Goal: Task Accomplishment & Management: Complete application form

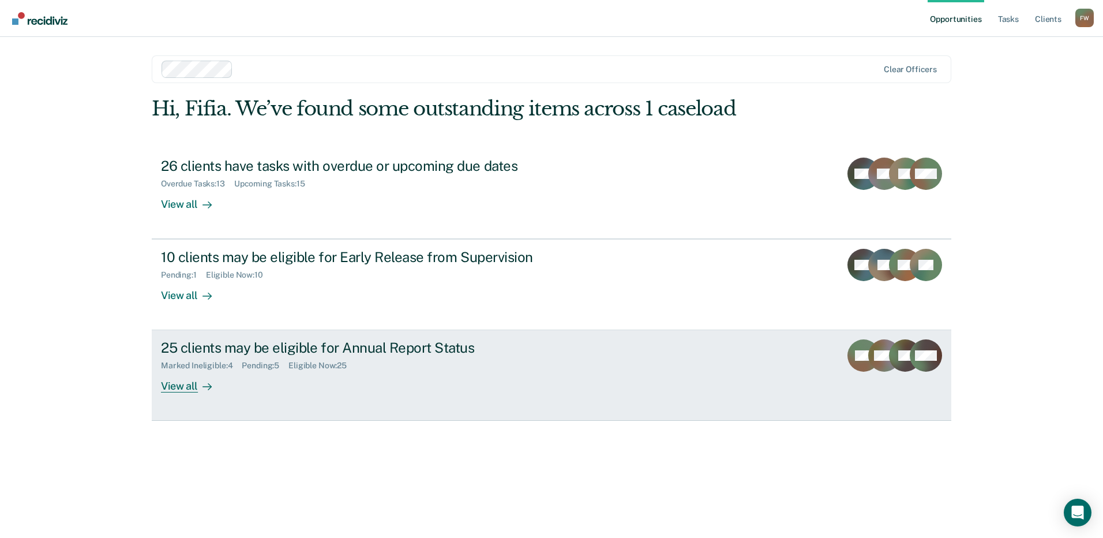
click at [323, 351] on div "25 clients may be eligible for Annual Report Status" at bounding box center [363, 347] width 405 height 17
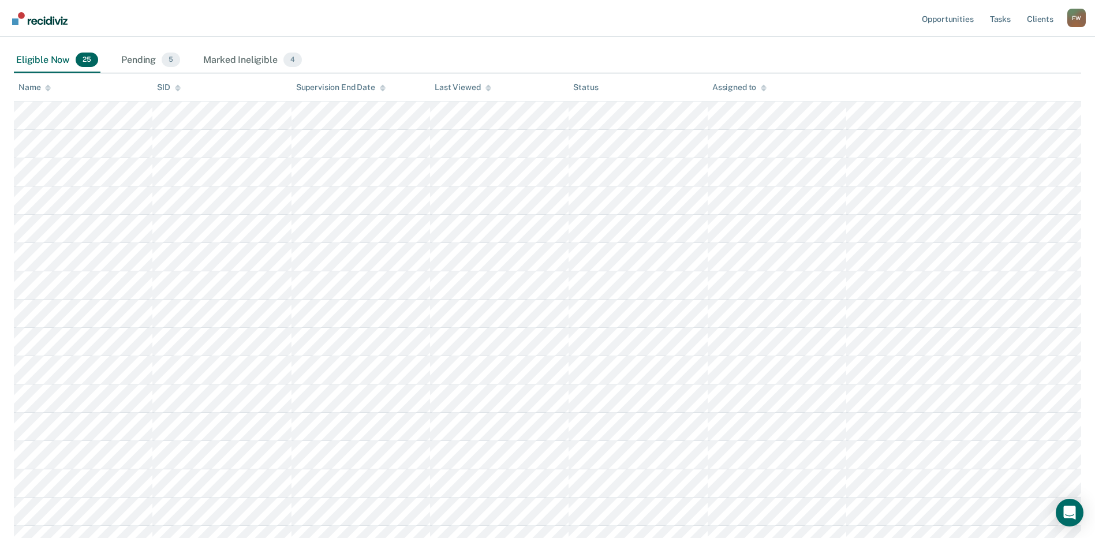
scroll to position [173, 0]
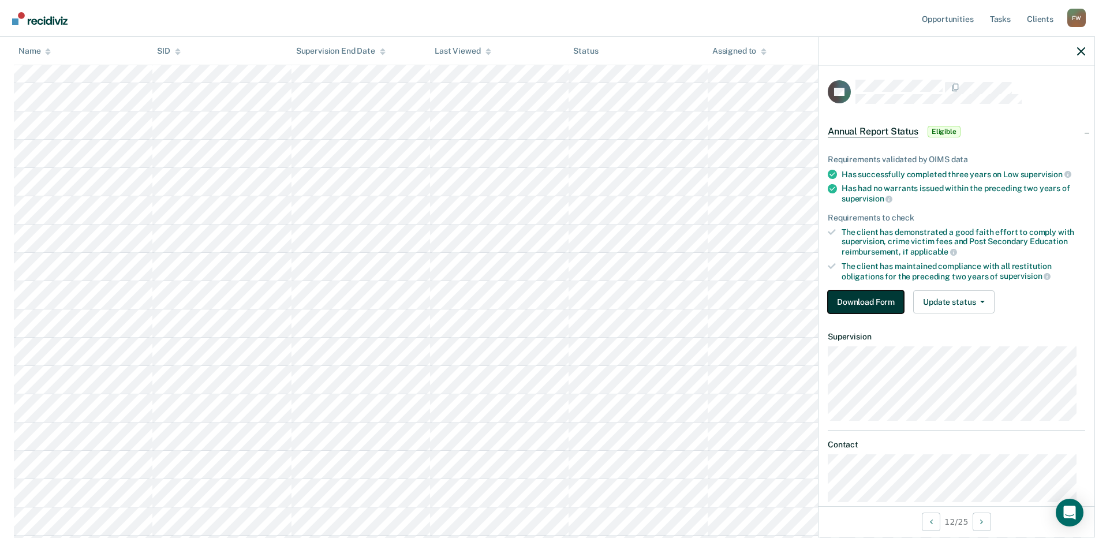
click at [877, 309] on button "Download Form" at bounding box center [865, 301] width 76 height 23
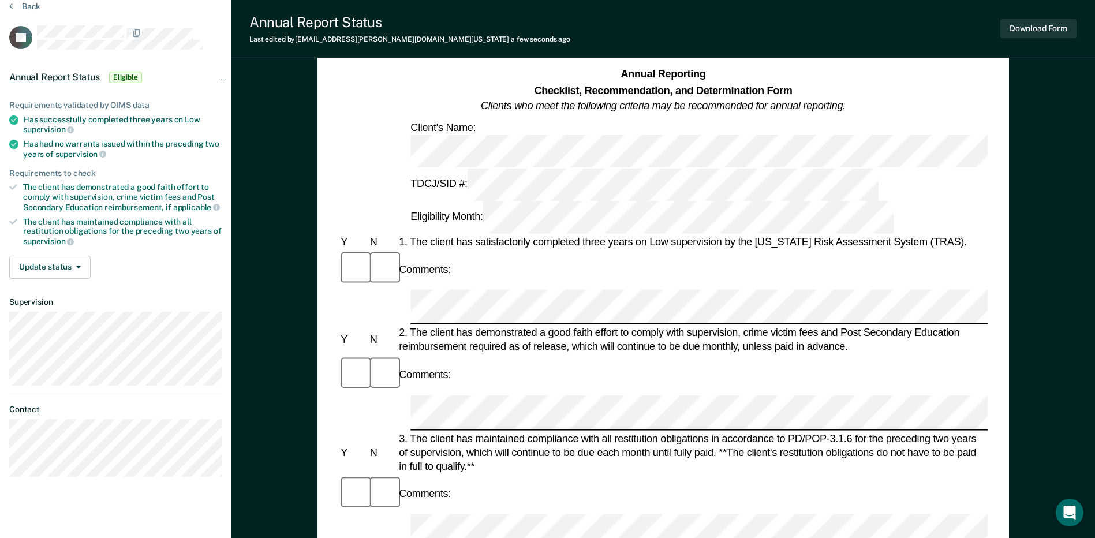
scroll to position [115, 0]
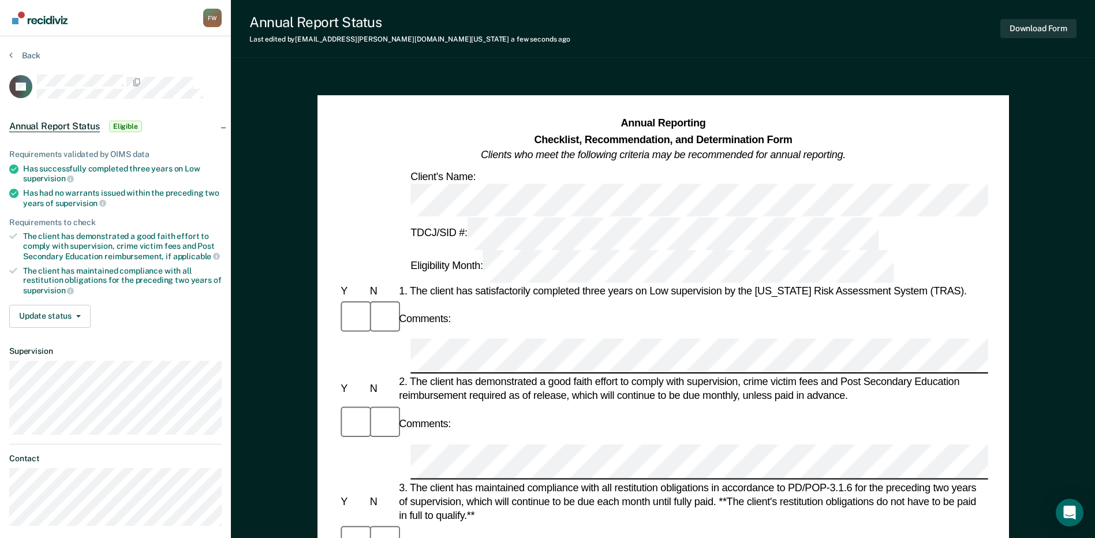
scroll to position [0, 0]
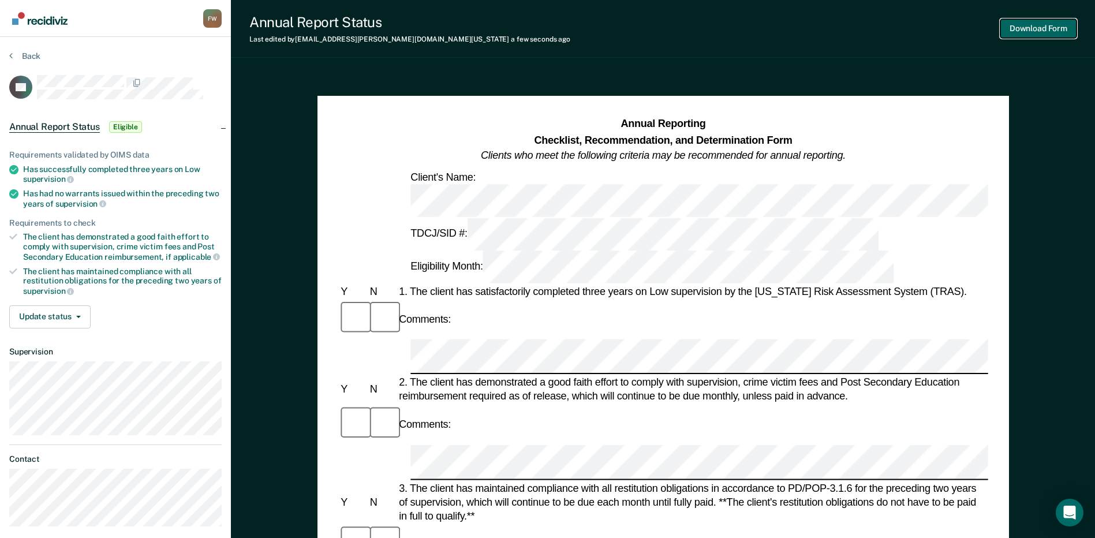
click at [1037, 25] on button "Download Form" at bounding box center [1038, 28] width 76 height 19
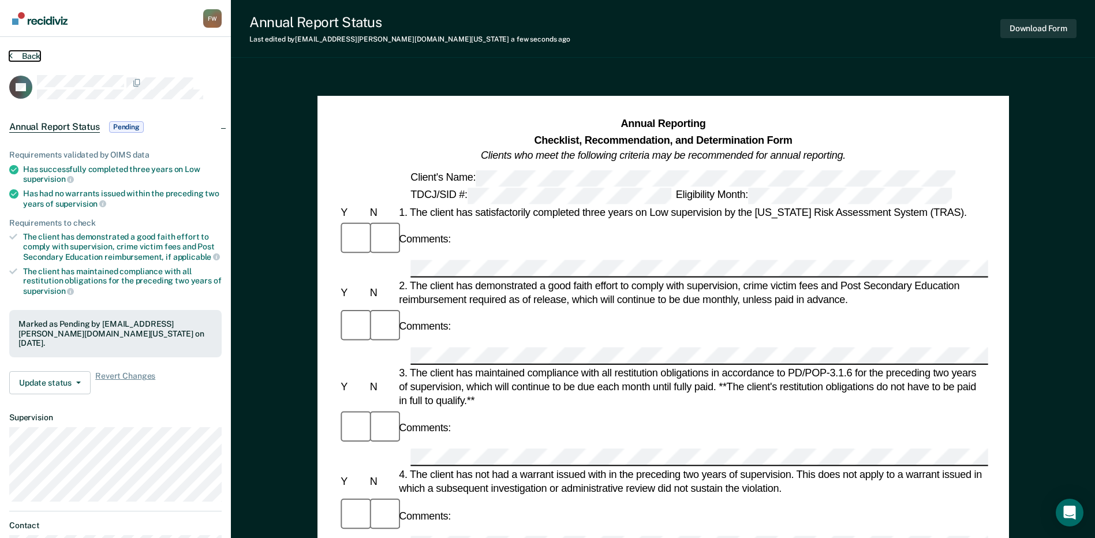
click at [16, 53] on button "Back" at bounding box center [24, 56] width 31 height 10
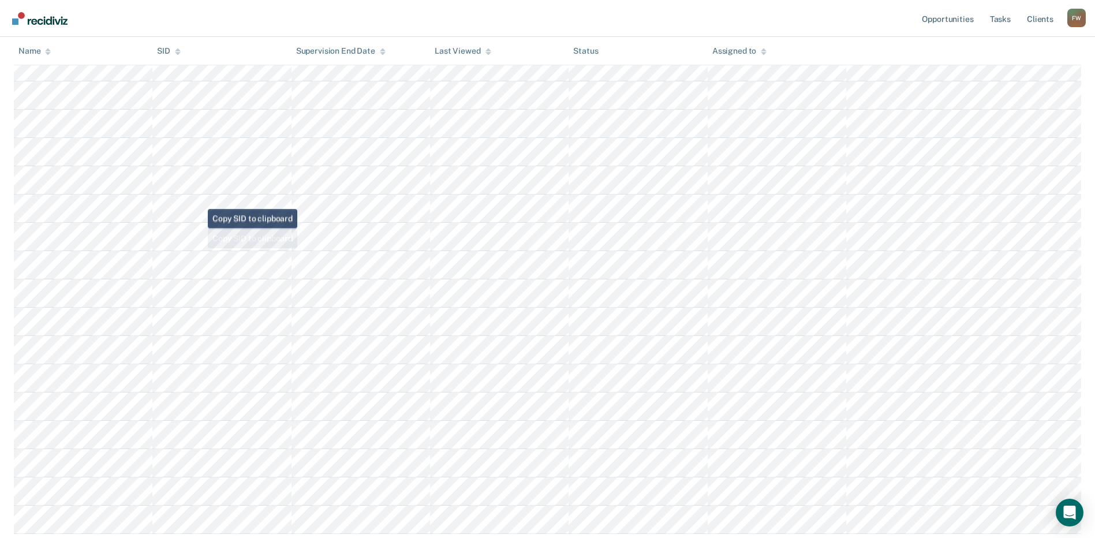
scroll to position [404, 0]
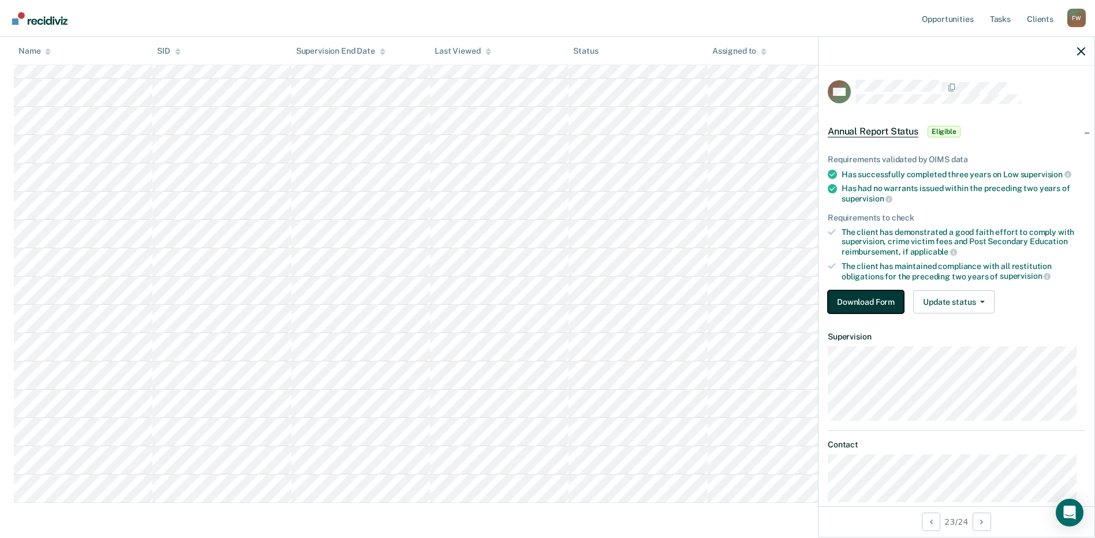
click at [887, 309] on button "Download Form" at bounding box center [865, 301] width 76 height 23
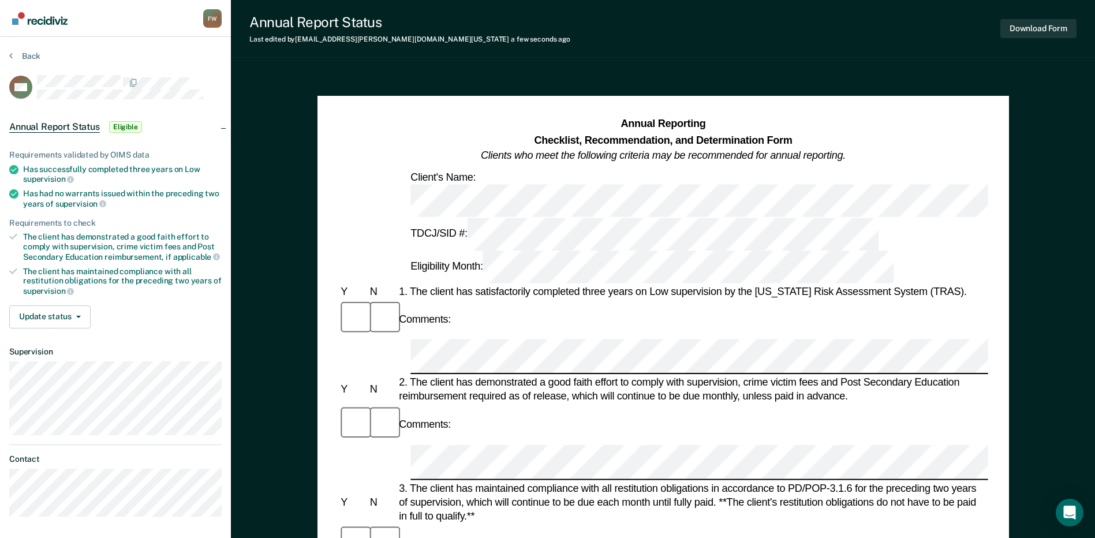
click at [491, 405] on div "Comments:" at bounding box center [662, 424] width 649 height 39
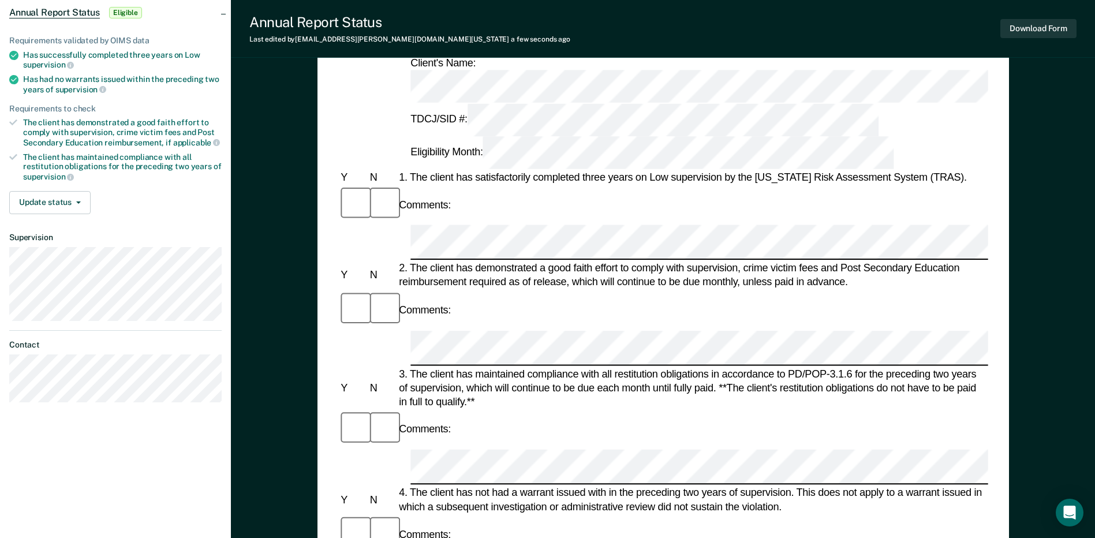
scroll to position [115, 0]
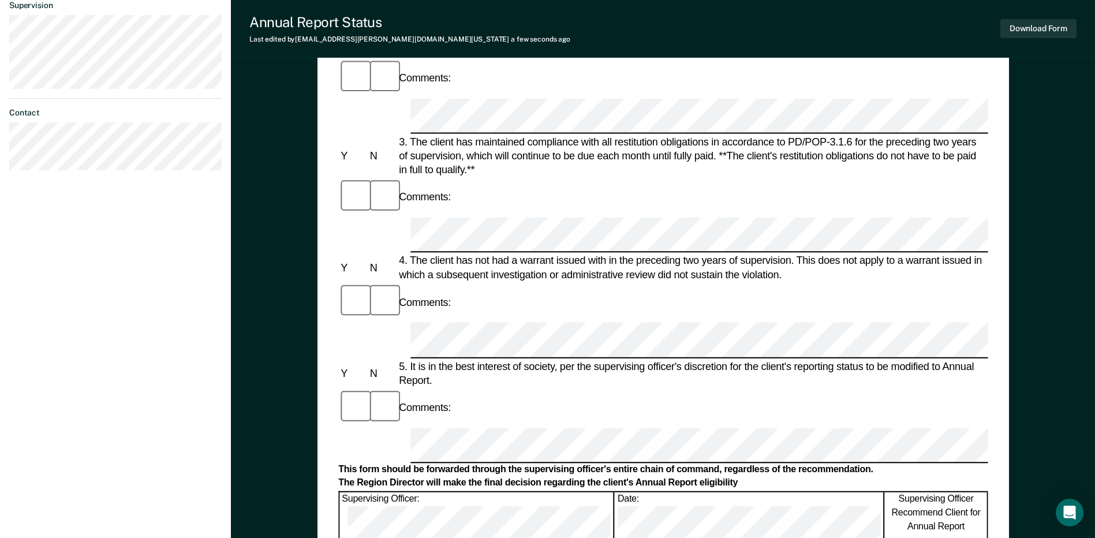
scroll to position [404, 0]
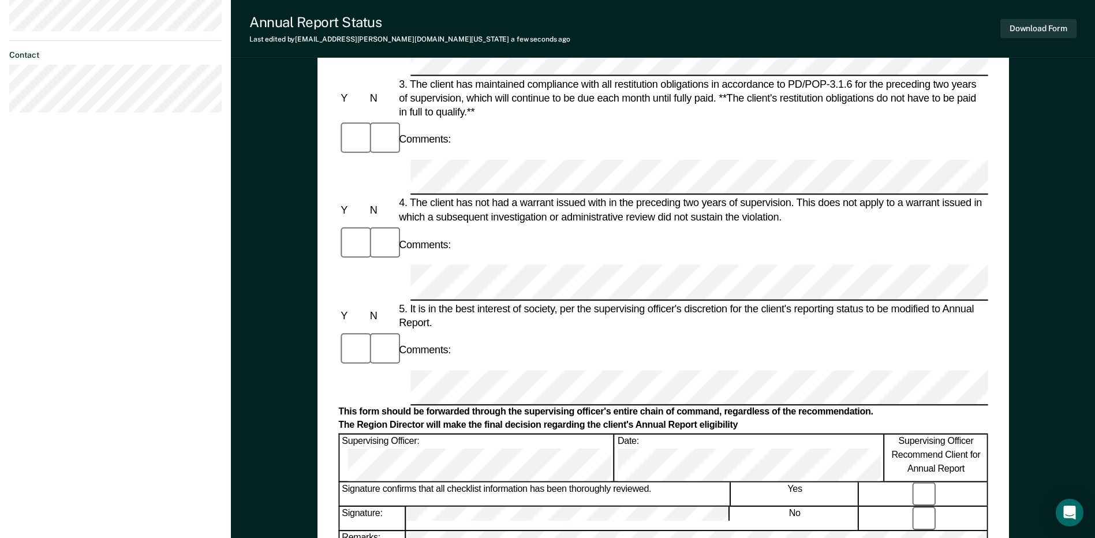
click at [921, 481] on div "Signature confirms that all checklist information has been thoroughly reviewed.…" at bounding box center [662, 493] width 649 height 25
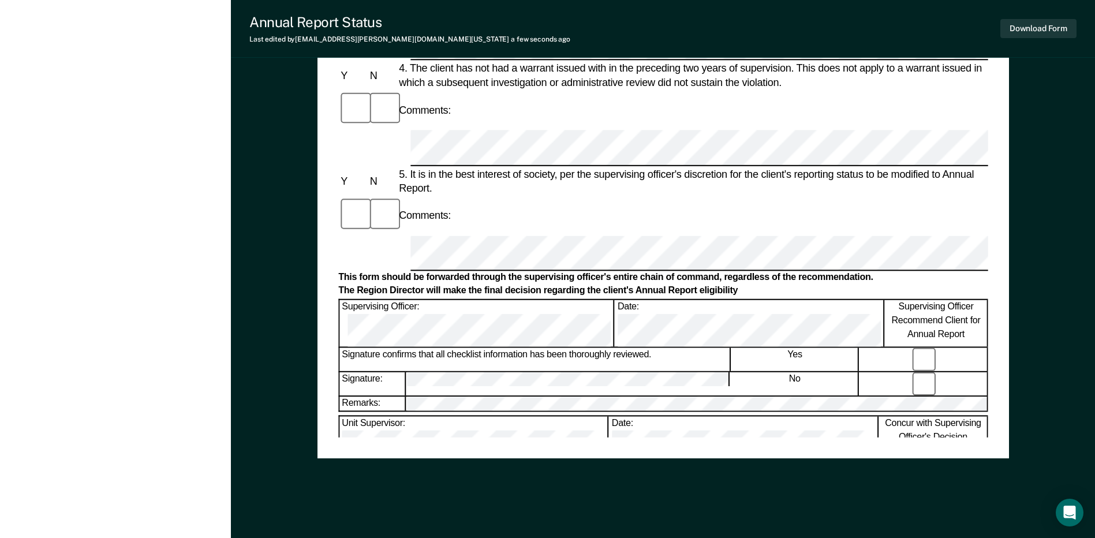
scroll to position [549, 0]
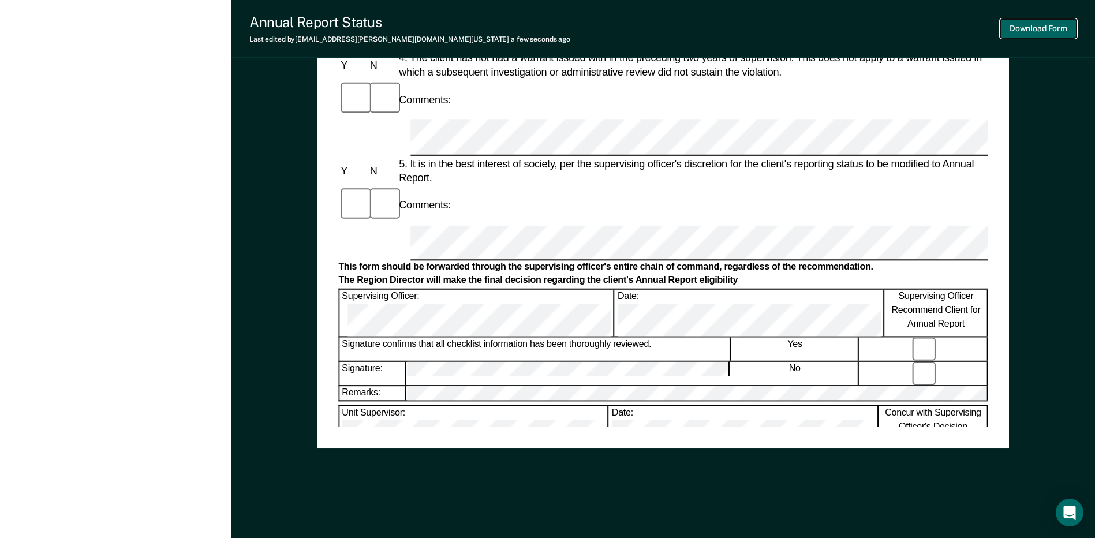
click at [1011, 25] on button "Download Form" at bounding box center [1038, 28] width 76 height 19
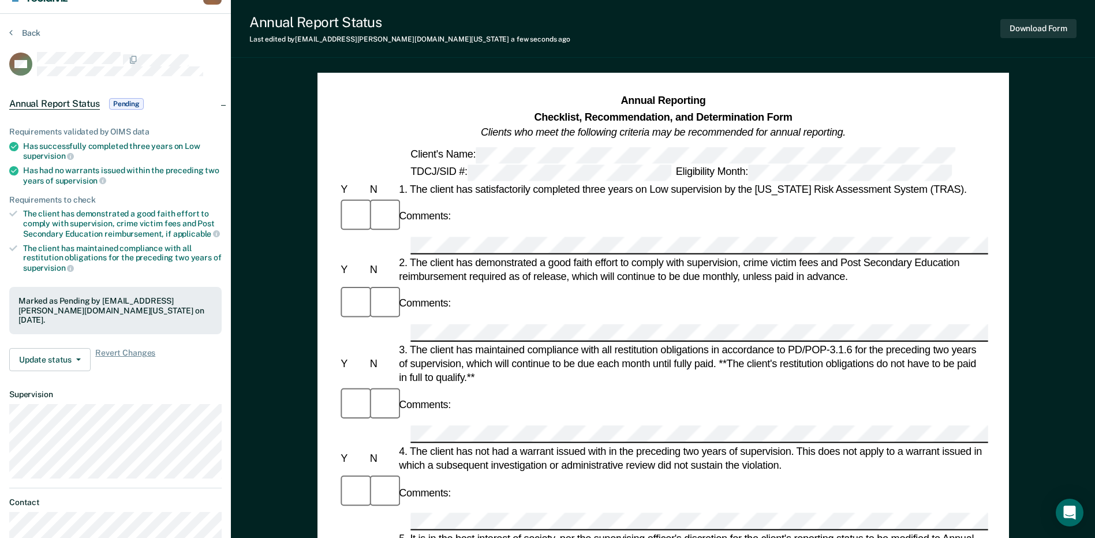
scroll to position [0, 0]
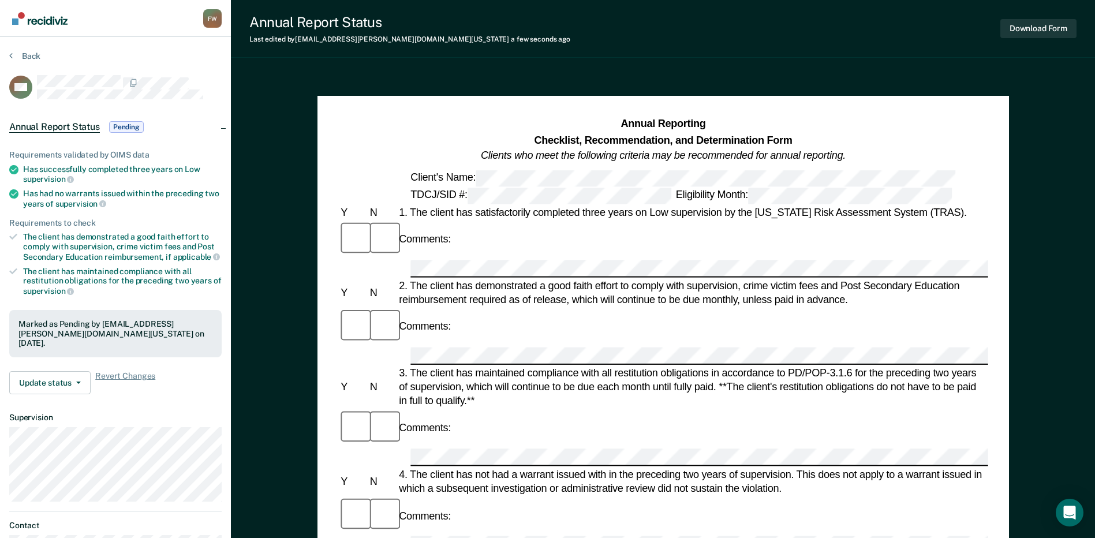
click at [17, 50] on section "Back GM Annual Report Status Pending Requirements validated by OIMS data Has su…" at bounding box center [115, 321] width 231 height 569
click at [17, 55] on button "Back" at bounding box center [24, 56] width 31 height 10
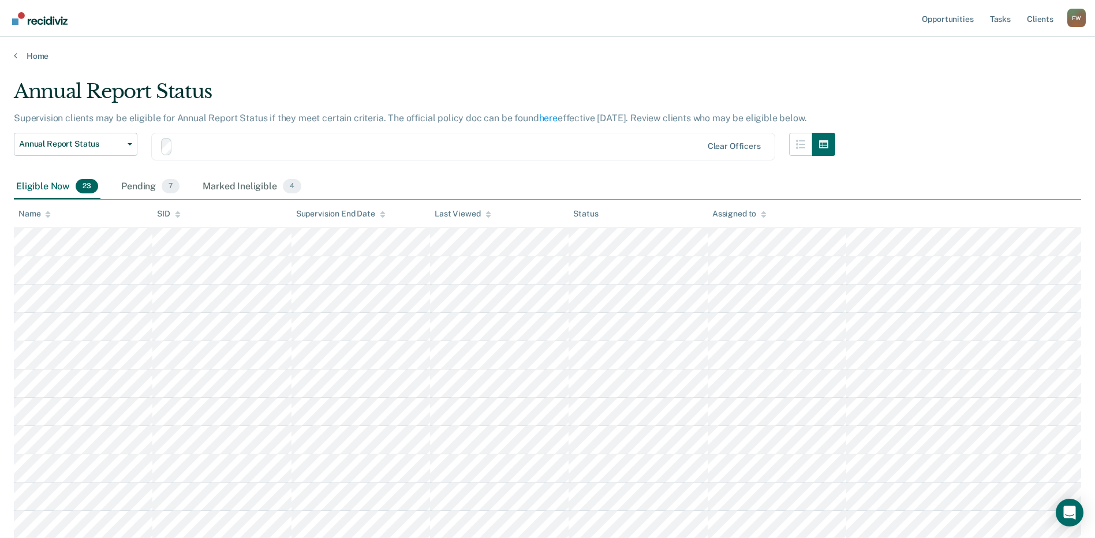
scroll to position [404, 0]
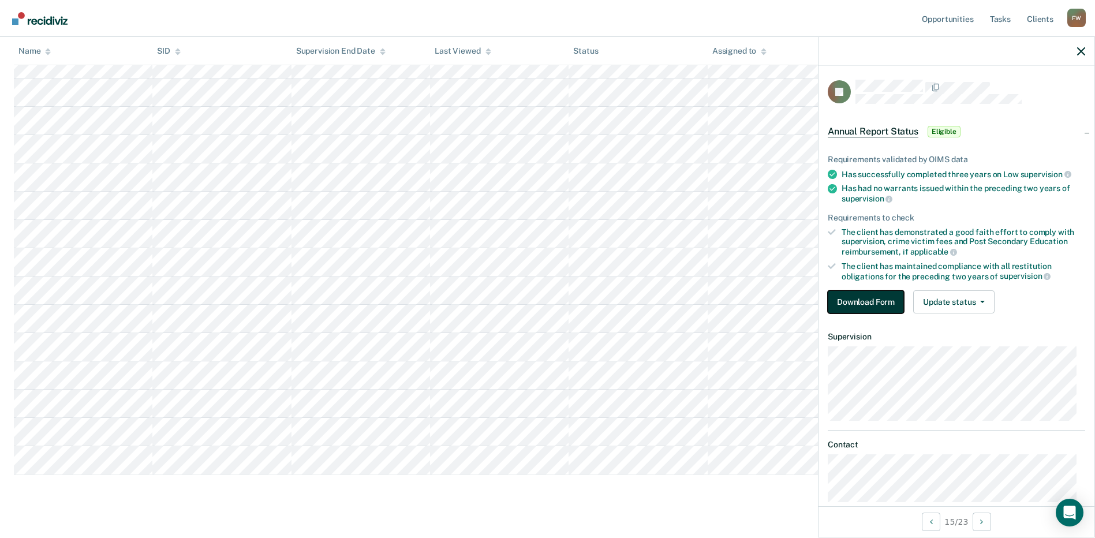
click at [880, 302] on button "Download Form" at bounding box center [865, 301] width 76 height 23
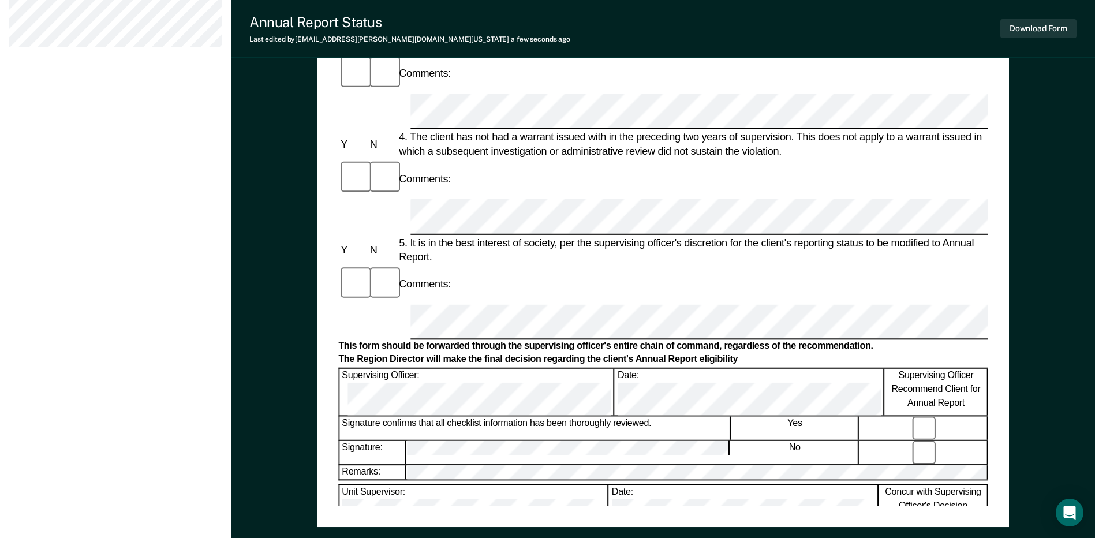
scroll to position [549, 0]
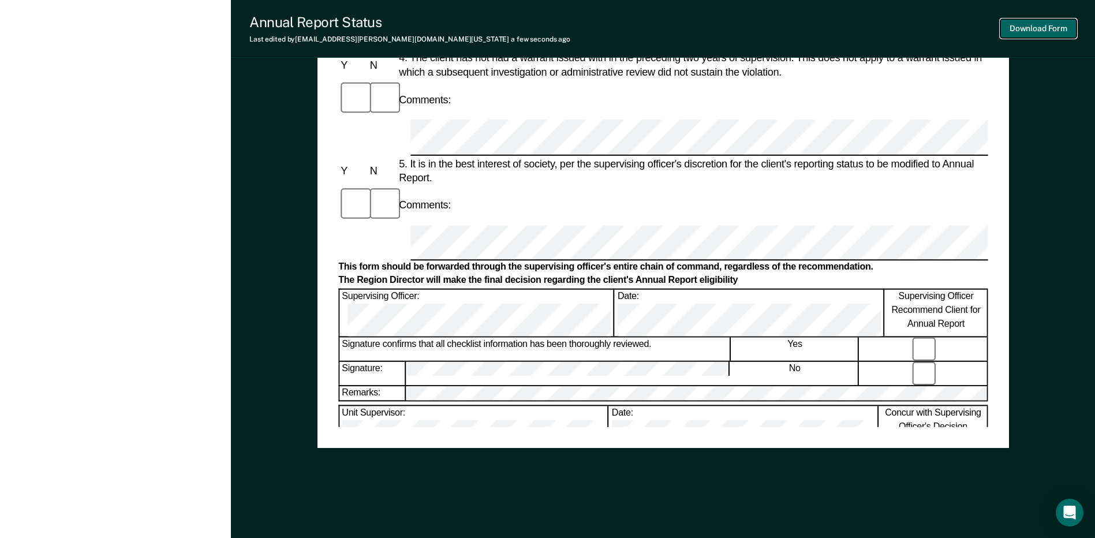
click at [1018, 21] on button "Download Form" at bounding box center [1038, 28] width 76 height 19
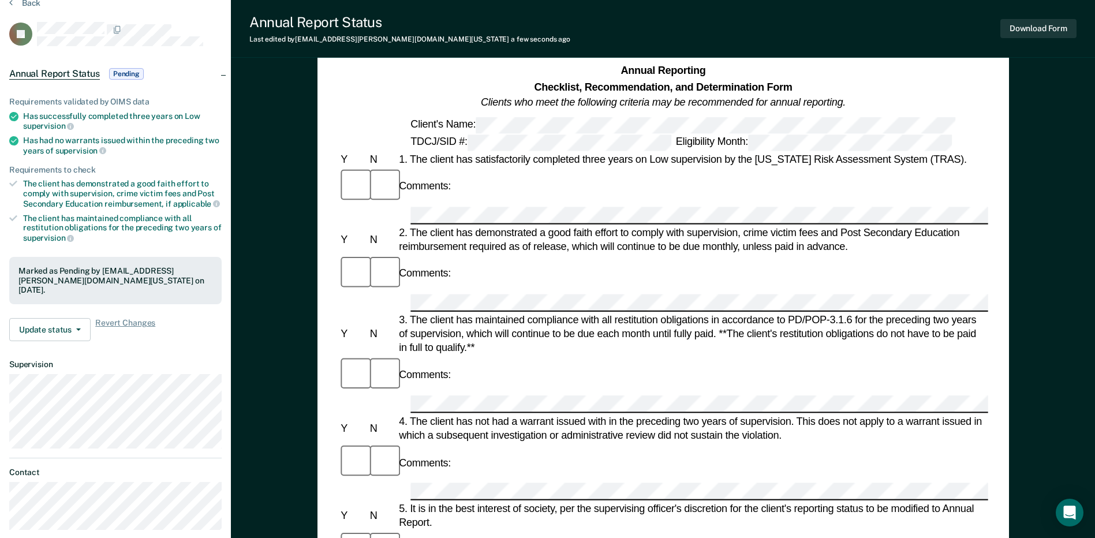
scroll to position [0, 0]
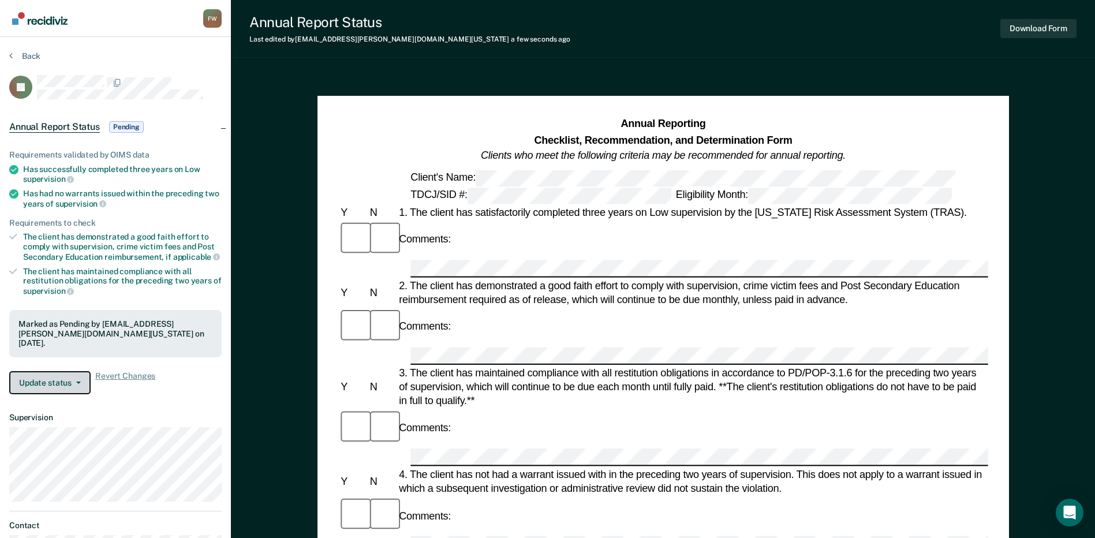
click at [51, 371] on button "Update status" at bounding box center [49, 382] width 81 height 23
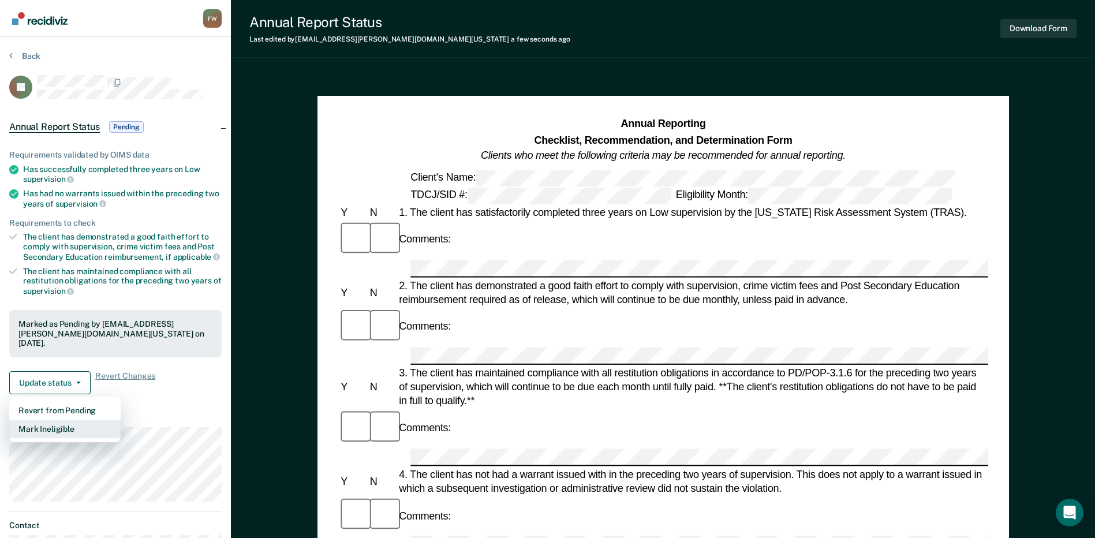
click at [63, 419] on button "Mark Ineligible" at bounding box center [64, 428] width 111 height 18
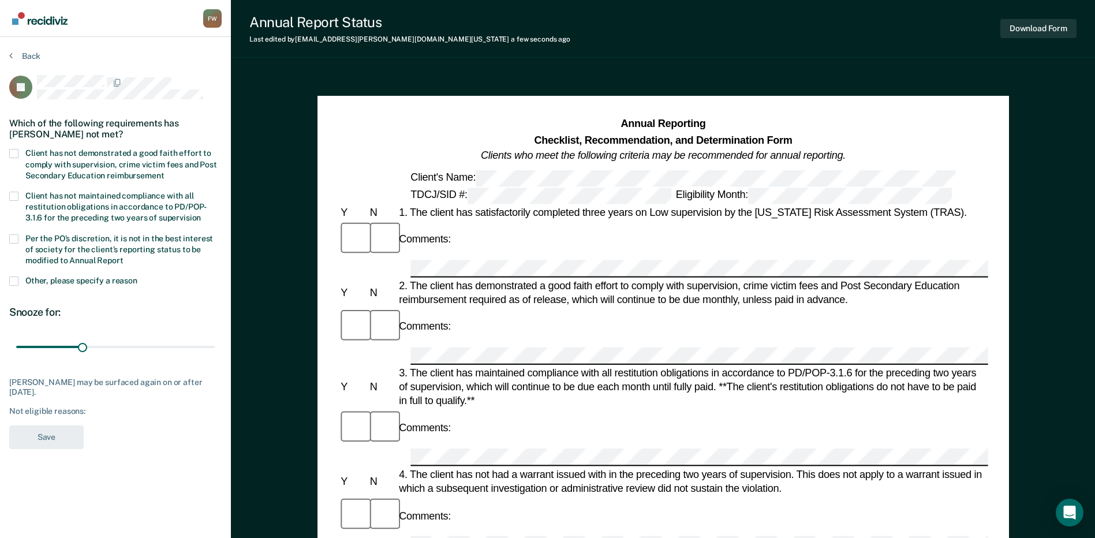
click at [100, 160] on span "Client has not demonstrated a good faith effort to comply with supervision, cri…" at bounding box center [121, 163] width 192 height 31
click at [164, 171] on input "Client has not demonstrated a good faith effort to comply with supervision, cri…" at bounding box center [164, 171] width 0 height 0
click at [82, 245] on span "Per the PO’s discretion, it is not in the best interest of society for the clie…" at bounding box center [119, 249] width 188 height 31
click at [123, 256] on input "Per the PO’s discretion, it is not in the best interest of society for the clie…" at bounding box center [123, 256] width 0 height 0
click at [55, 433] on button "Save" at bounding box center [46, 437] width 74 height 24
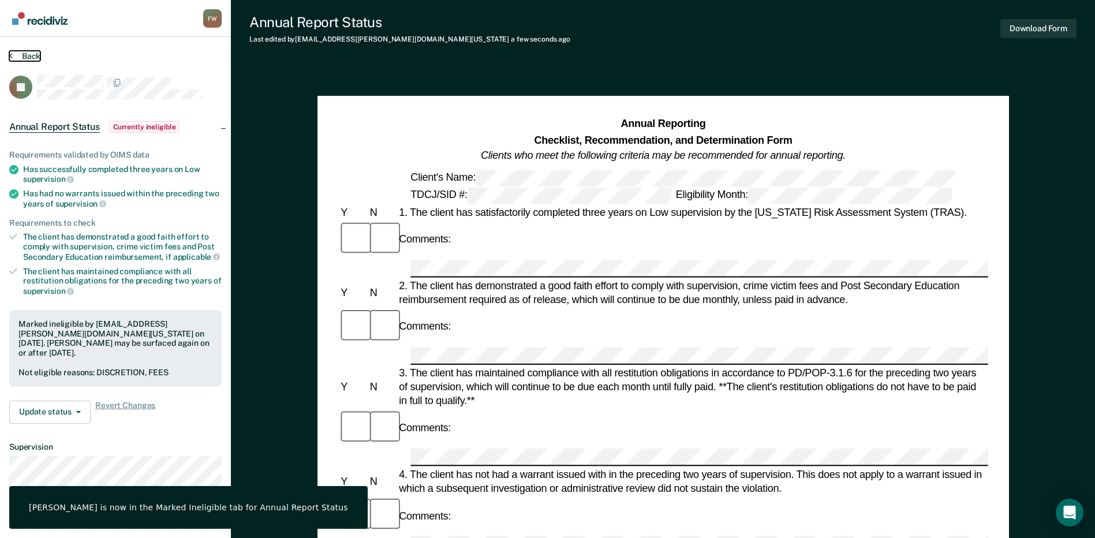
click at [10, 57] on icon at bounding box center [10, 55] width 3 height 9
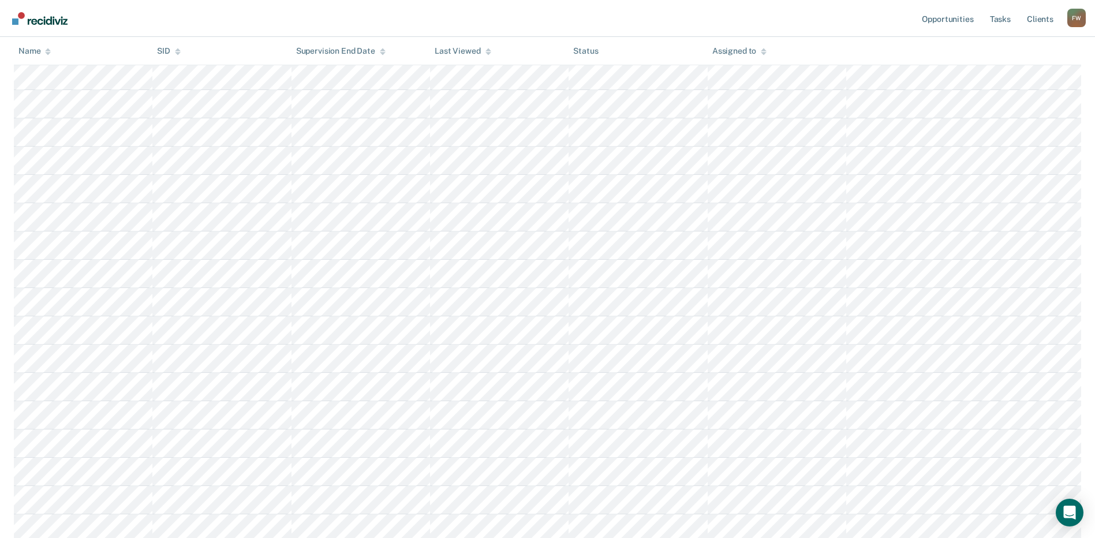
scroll to position [280, 0]
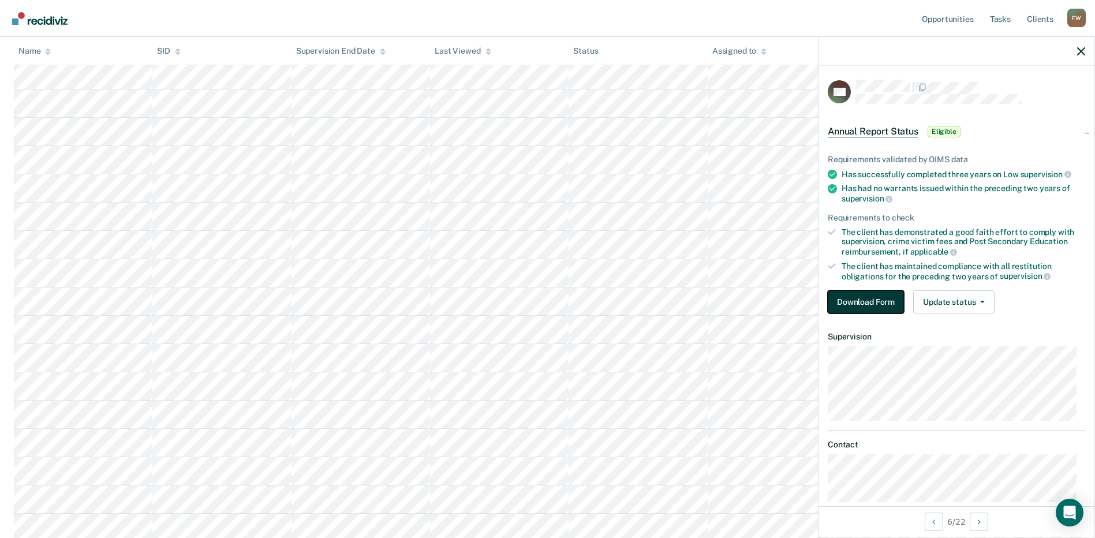
click at [857, 298] on button "Download Form" at bounding box center [865, 301] width 76 height 23
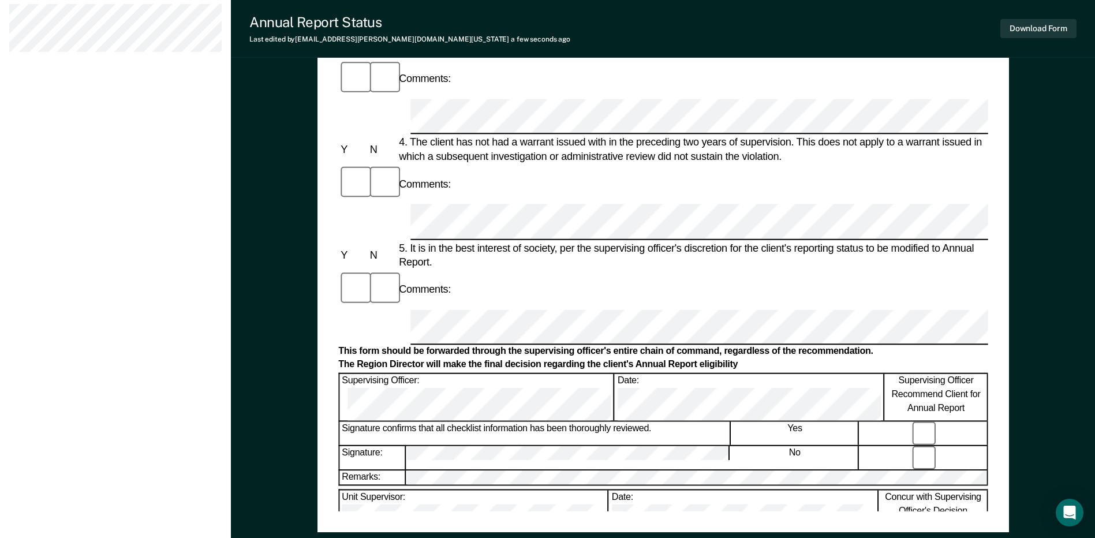
scroll to position [549, 0]
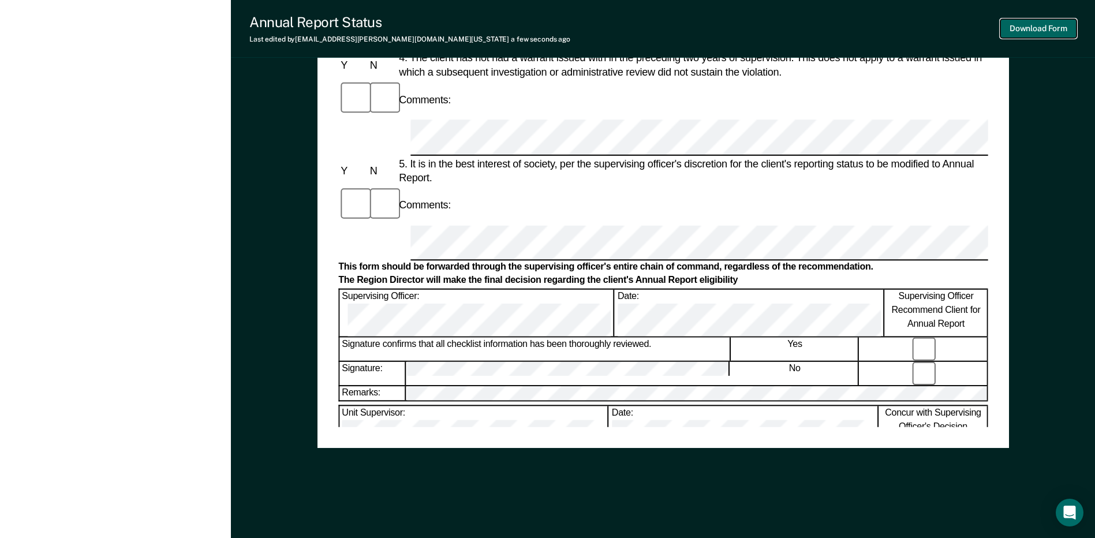
click at [1025, 31] on button "Download Form" at bounding box center [1038, 28] width 76 height 19
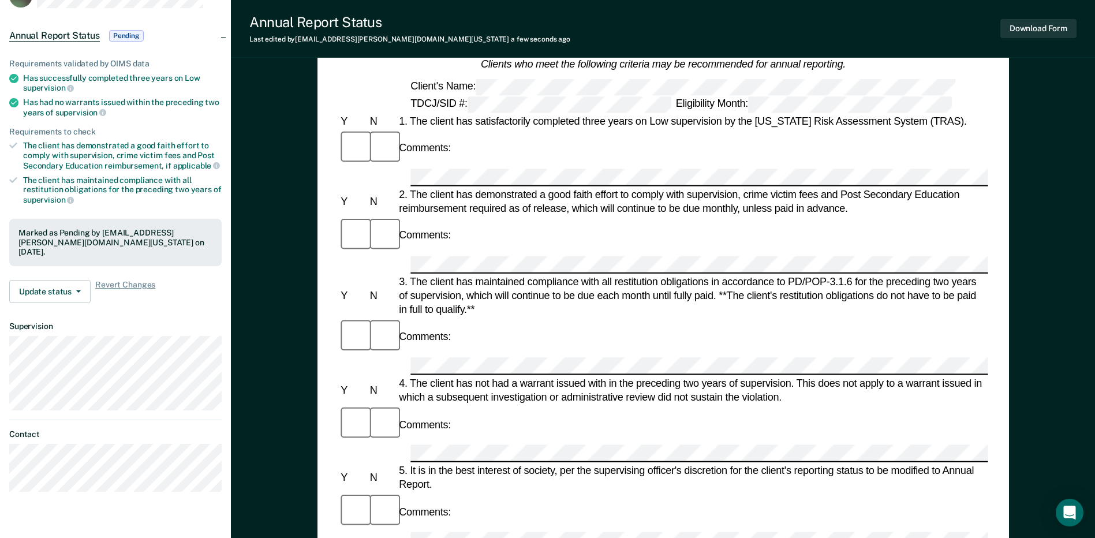
scroll to position [0, 0]
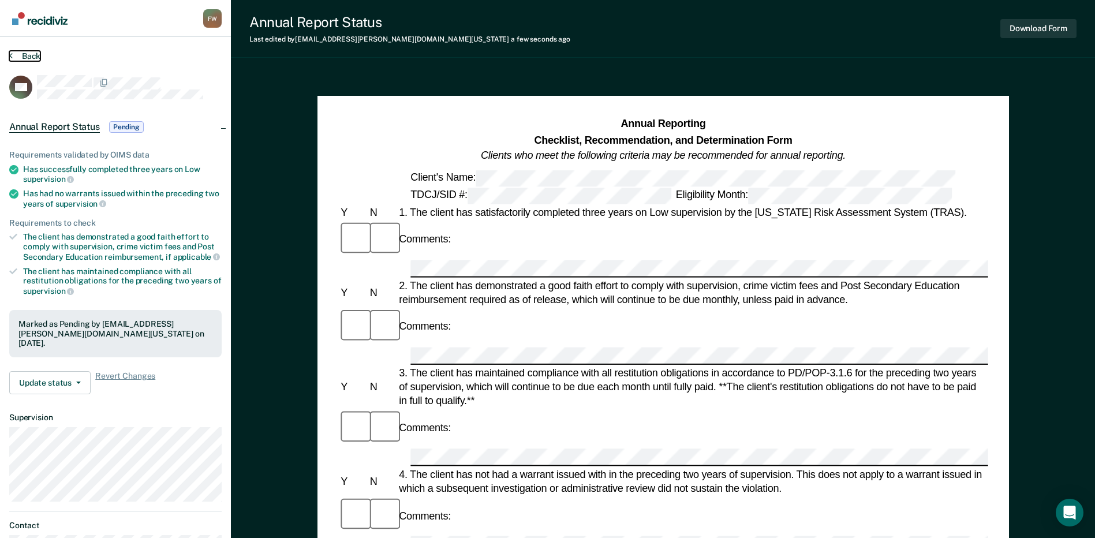
click at [29, 52] on button "Back" at bounding box center [24, 56] width 31 height 10
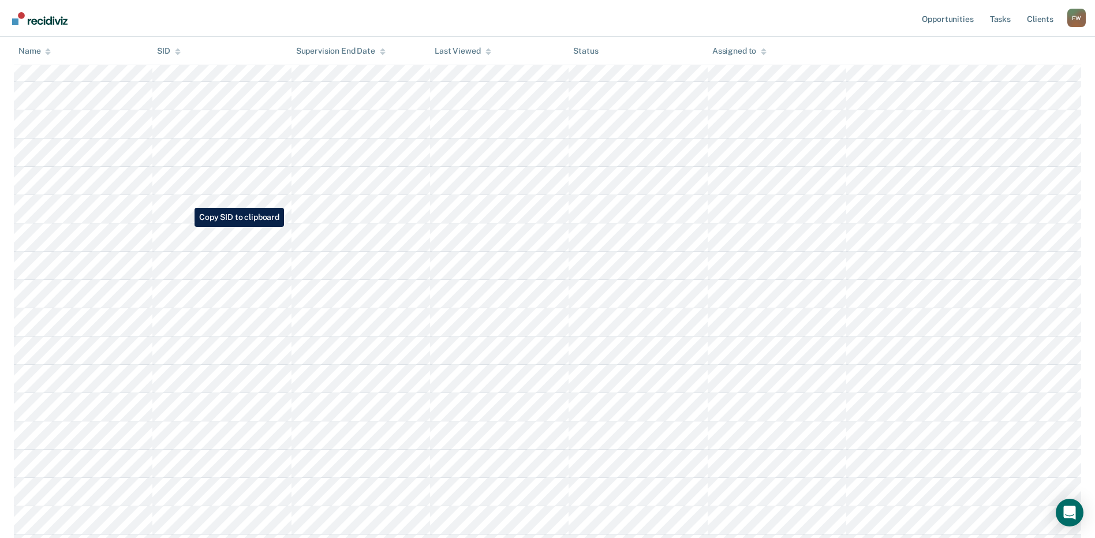
scroll to position [173, 0]
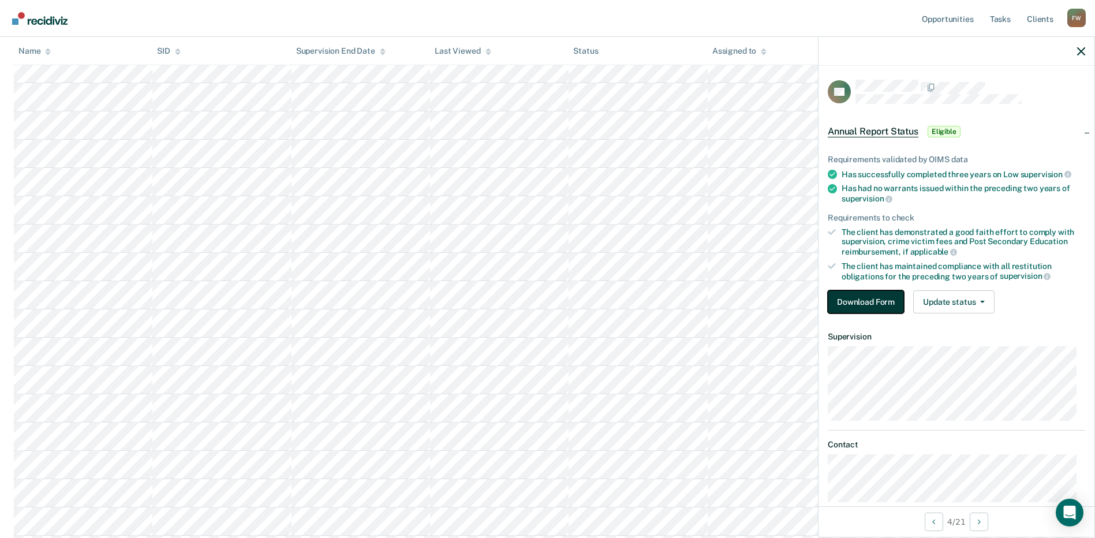
click at [874, 300] on button "Download Form" at bounding box center [865, 301] width 76 height 23
